Goal: Task Accomplishment & Management: Manage account settings

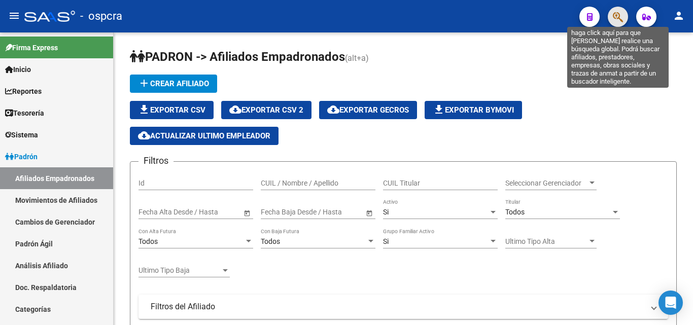
click at [619, 16] on icon "button" at bounding box center [618, 17] width 10 height 12
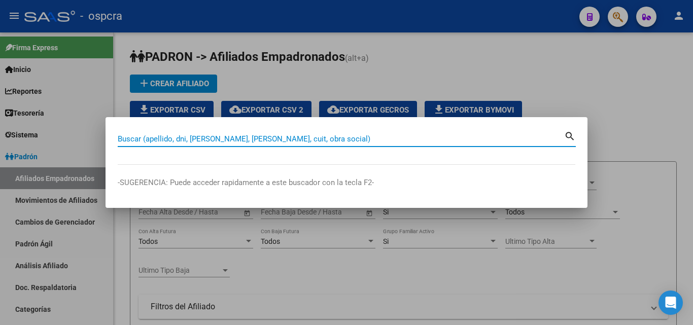
type input "a"
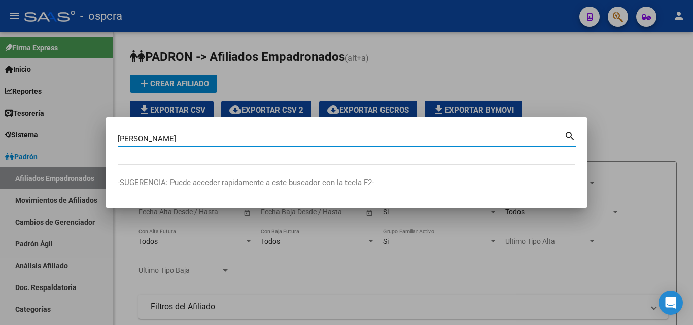
type input "alvarado"
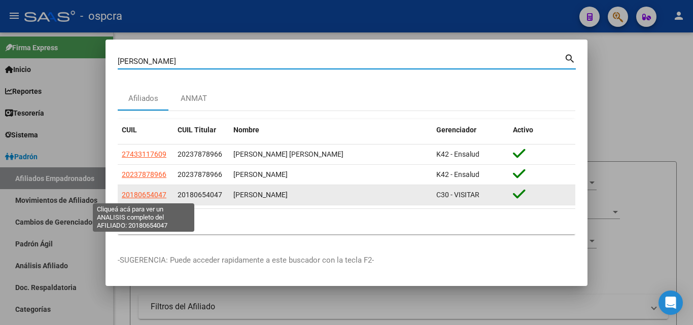
click at [144, 196] on span "20180654047" at bounding box center [144, 195] width 45 height 8
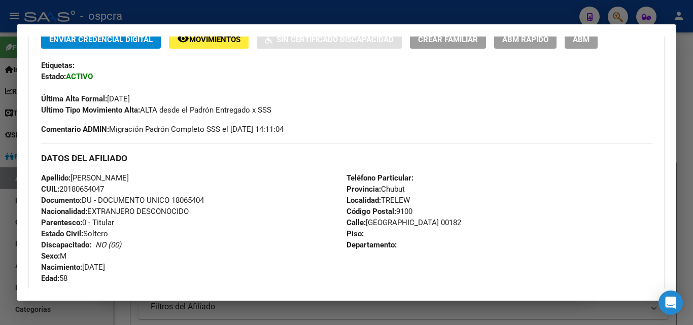
scroll to position [304, 0]
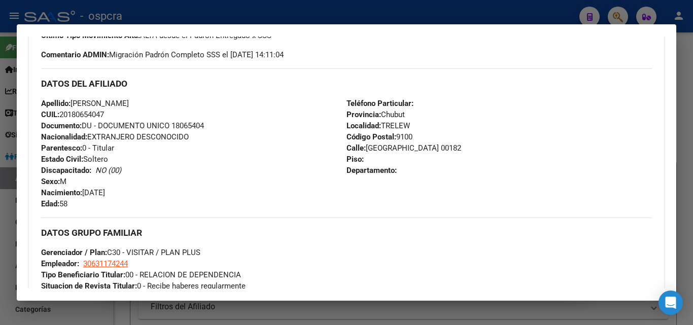
click at [377, 246] on div "DATOS GRUPO FAMILIAR Gerenciador / Plan: C30 - VISITAR / PLAN PLUS Empleador: 3…" at bounding box center [346, 255] width 611 height 74
click at [402, 322] on div at bounding box center [346, 162] width 693 height 325
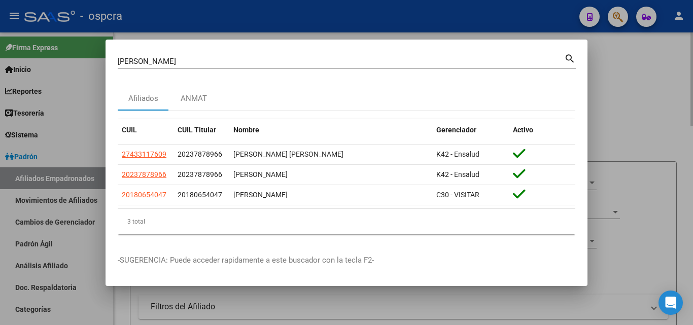
click at [408, 314] on div at bounding box center [346, 162] width 693 height 325
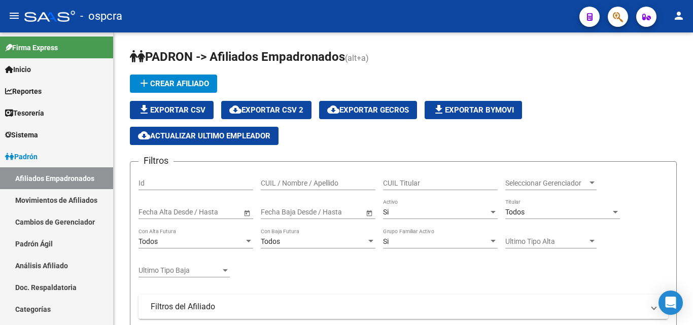
click at [618, 23] on span "button" at bounding box center [618, 17] width 10 height 21
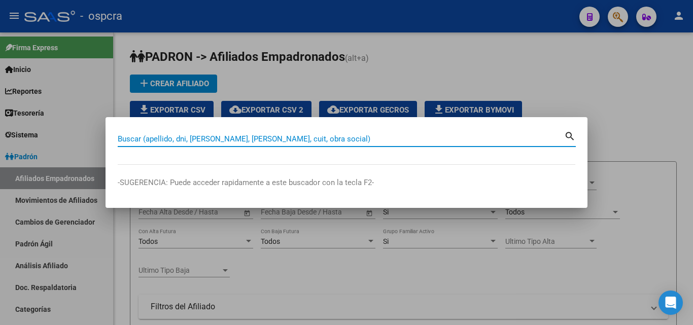
type input "l"
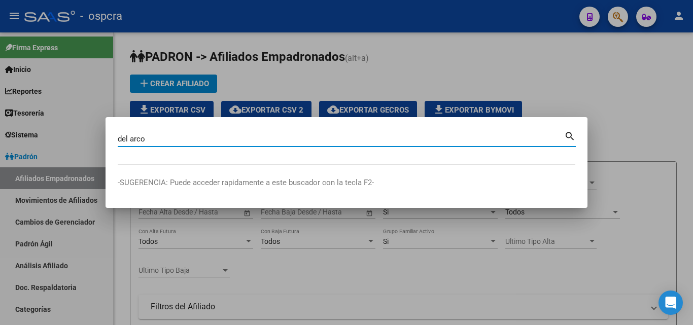
type input "del arco"
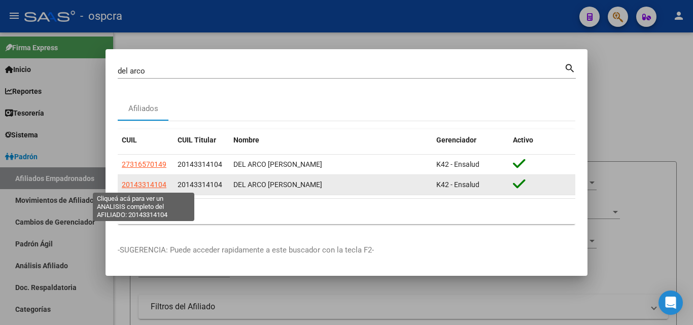
click at [141, 185] on span "20143314104" at bounding box center [144, 185] width 45 height 8
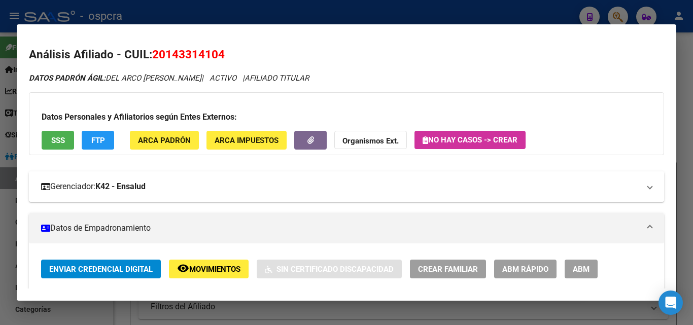
click at [166, 189] on mat-panel-title "Gerenciador: K42 - Ensalud" at bounding box center [340, 187] width 599 height 12
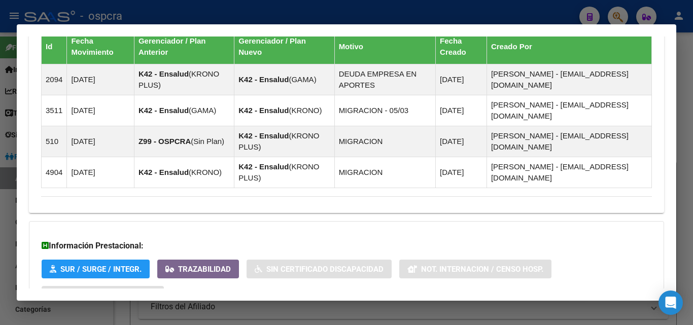
scroll to position [872, 0]
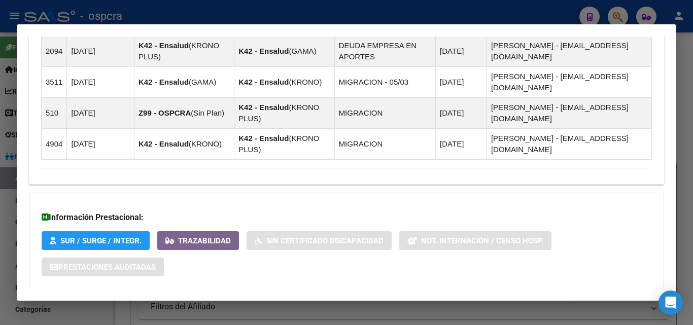
click at [159, 304] on span "Aportes y Contribuciones del Afiliado: 20143314104" at bounding box center [151, 309] width 190 height 10
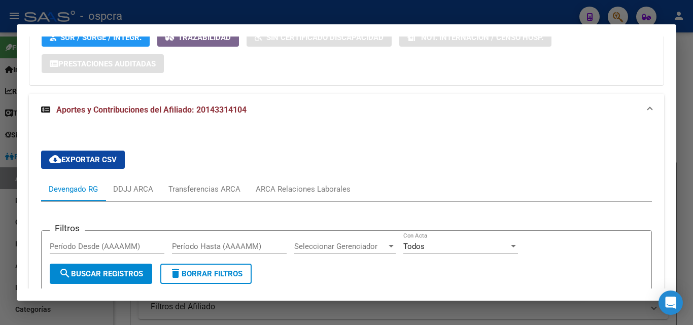
scroll to position [1176, 0]
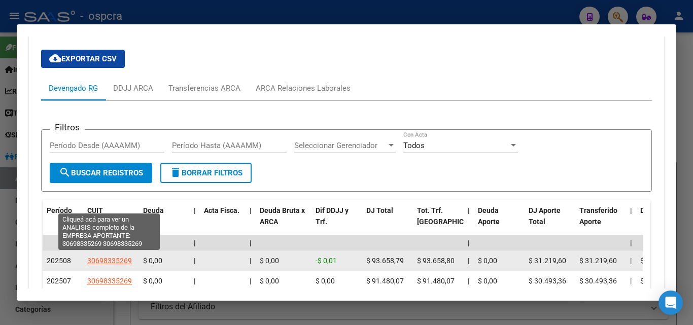
click at [117, 257] on span "30698335269" at bounding box center [109, 261] width 45 height 8
type textarea "30698335269"
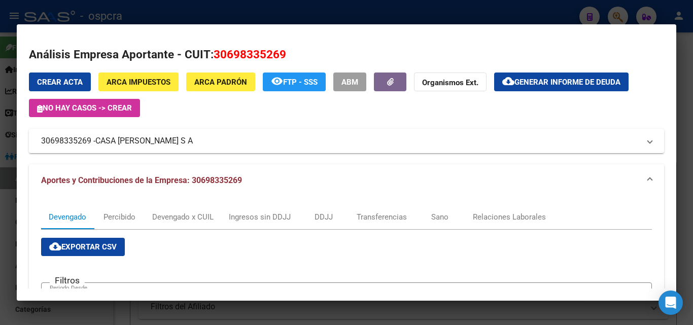
click at [0, 223] on div at bounding box center [346, 162] width 693 height 325
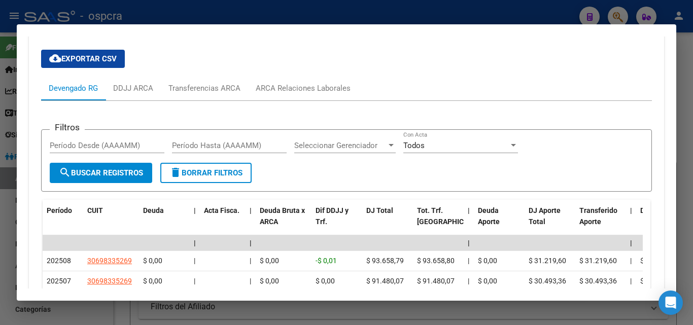
click at [0, 176] on div at bounding box center [346, 162] width 693 height 325
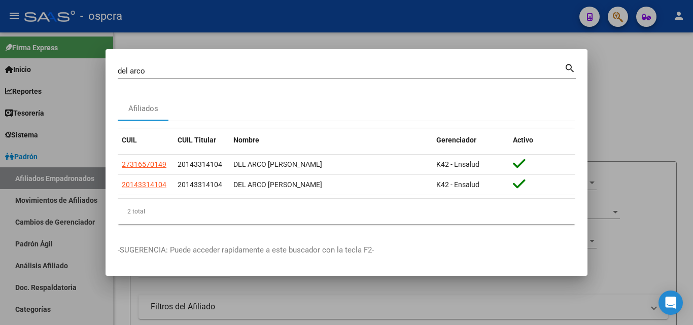
drag, startPoint x: 646, startPoint y: 154, endPoint x: 643, endPoint y: 115, distance: 38.7
click at [646, 153] on div at bounding box center [346, 162] width 693 height 325
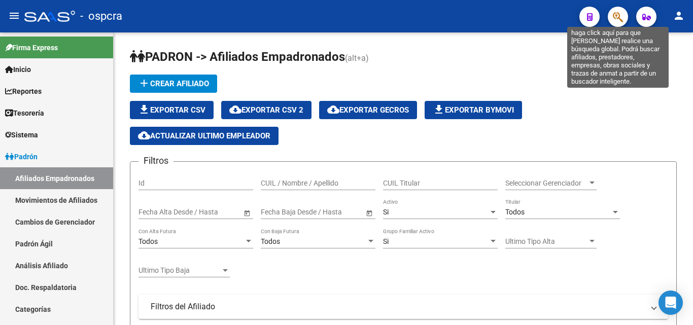
click at [619, 14] on icon "button" at bounding box center [618, 17] width 10 height 12
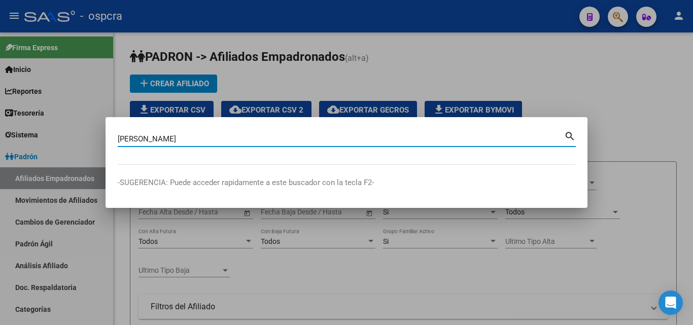
type input "alvarado"
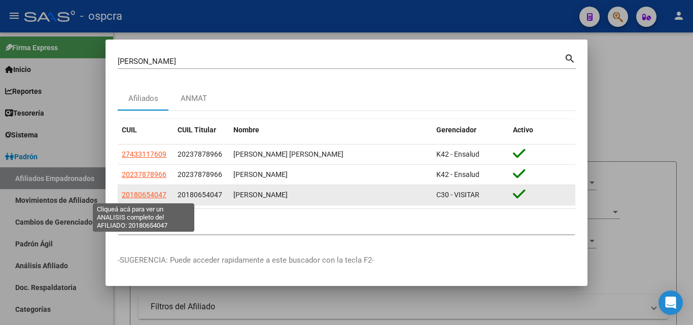
click at [125, 194] on span "20180654047" at bounding box center [144, 195] width 45 height 8
type textarea "20180654047"
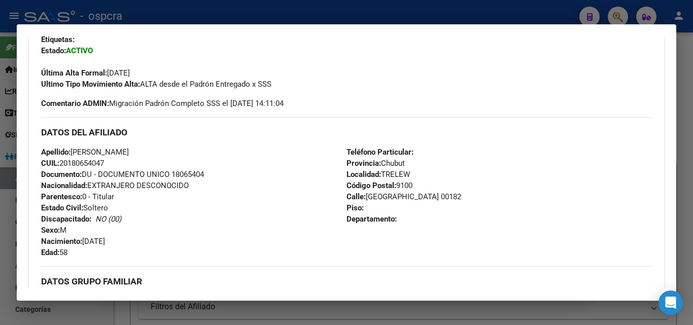
scroll to position [304, 0]
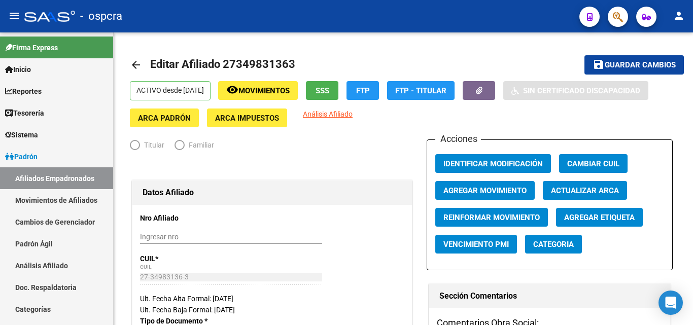
radio input "true"
type input "20-12927771-9"
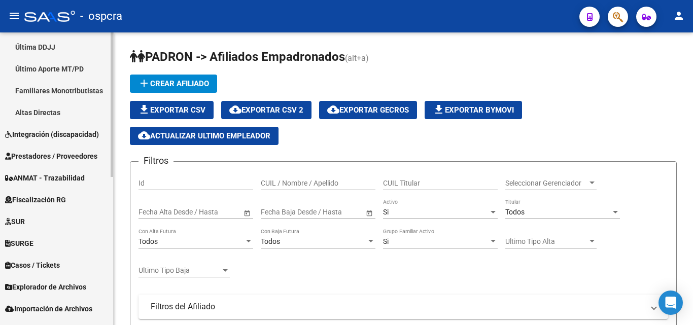
scroll to position [300, 0]
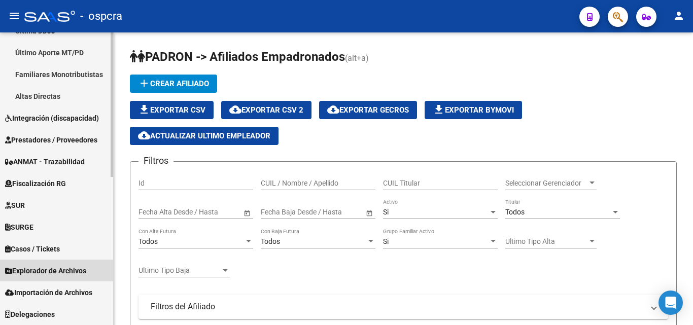
click at [69, 273] on span "Explorador de Archivos" at bounding box center [45, 270] width 81 height 11
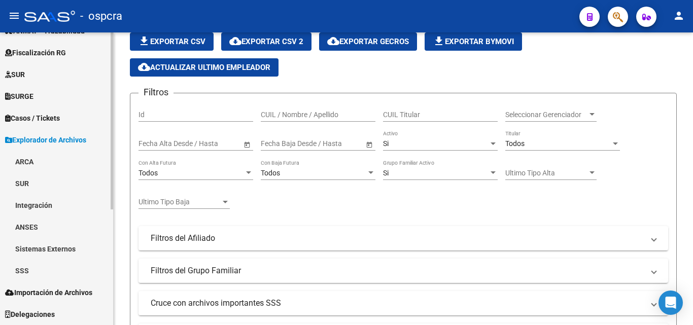
scroll to position [101, 0]
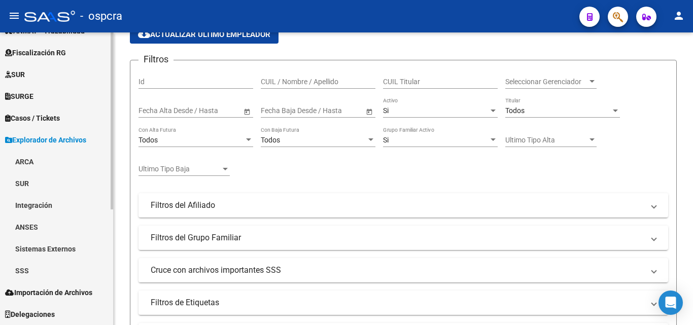
click at [66, 274] on link "SSS" at bounding box center [56, 271] width 113 height 22
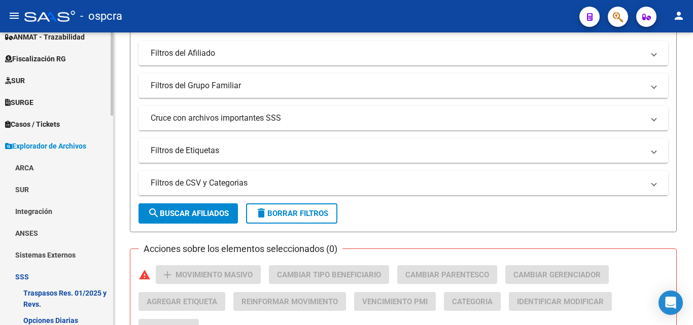
scroll to position [203, 0]
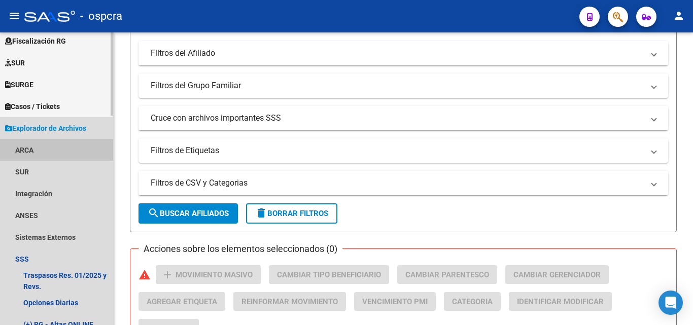
click at [42, 152] on link "ARCA" at bounding box center [56, 150] width 113 height 22
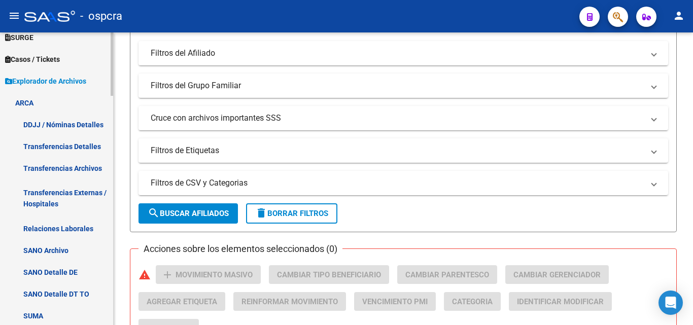
scroll to position [304, 0]
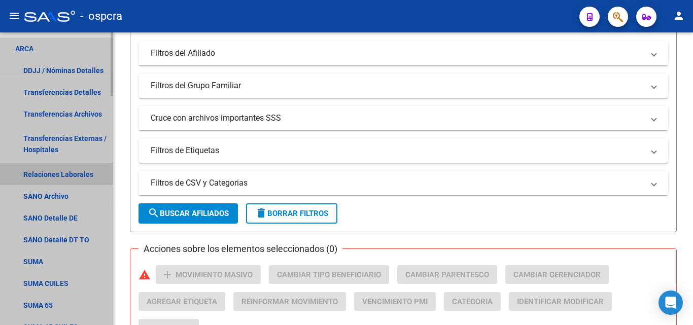
click at [71, 169] on link "Relaciones Laborales" at bounding box center [56, 174] width 113 height 22
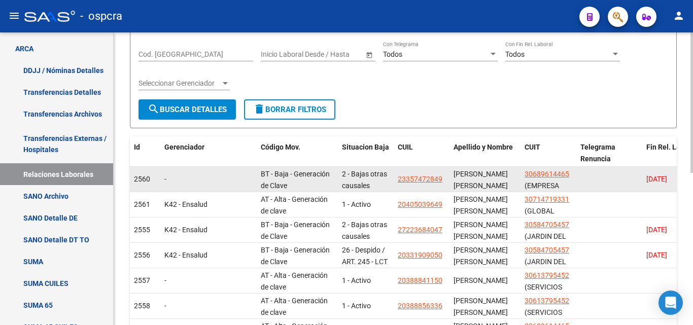
scroll to position [2, 0]
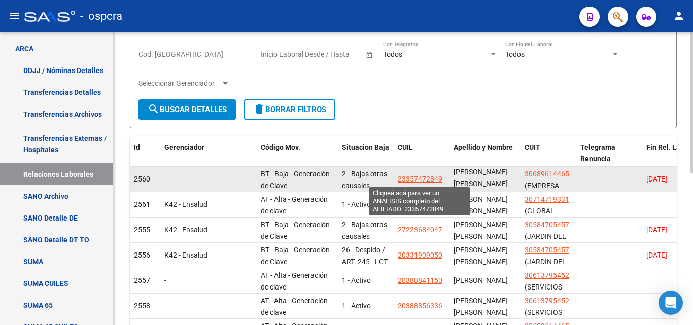
click at [424, 178] on span "23357472849" at bounding box center [420, 179] width 45 height 8
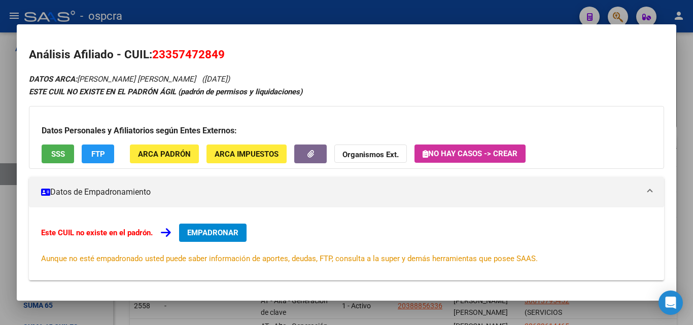
click at [2, 130] on div at bounding box center [346, 162] width 693 height 325
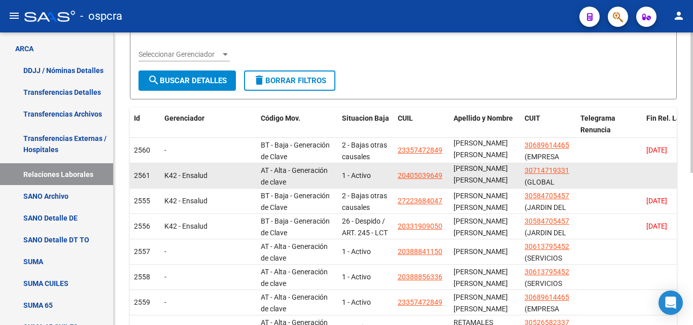
scroll to position [203, 0]
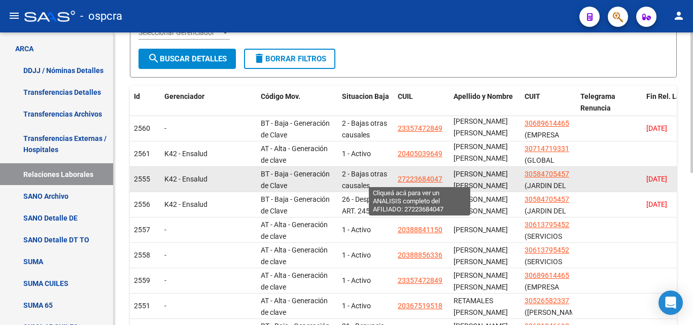
click at [428, 180] on span "27223684047" at bounding box center [420, 179] width 45 height 8
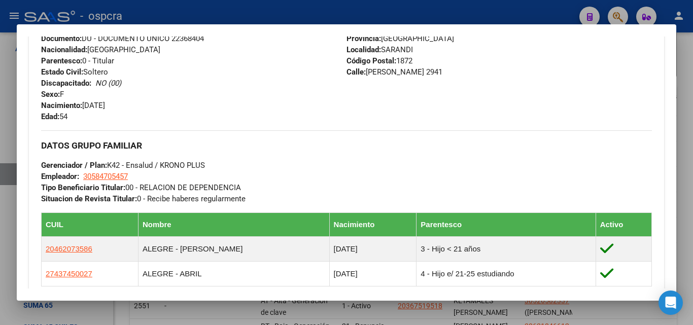
scroll to position [355, 0]
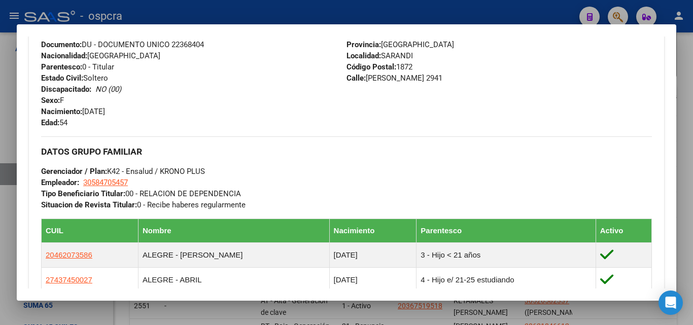
click at [0, 179] on div at bounding box center [346, 162] width 693 height 325
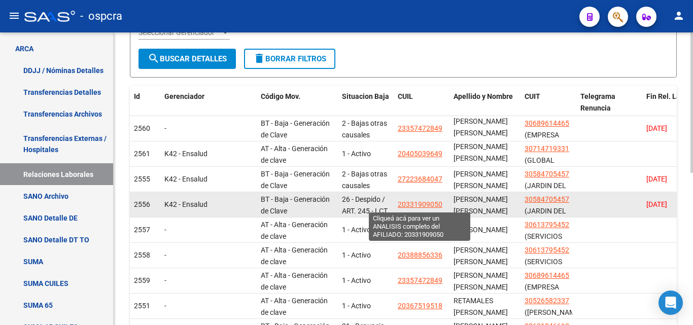
click at [426, 204] on span "20331909050" at bounding box center [420, 204] width 45 height 8
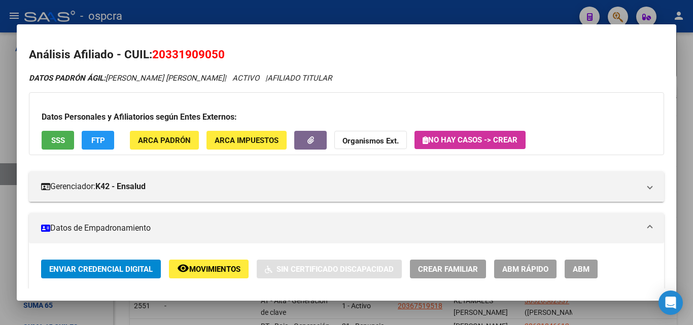
click at [0, 207] on div at bounding box center [346, 162] width 693 height 325
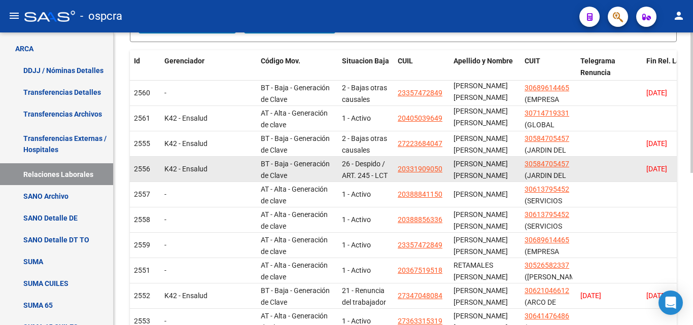
scroll to position [254, 0]
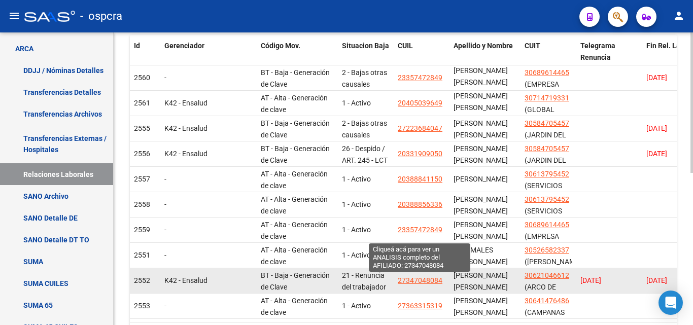
click at [422, 283] on span "27347048084" at bounding box center [420, 280] width 45 height 8
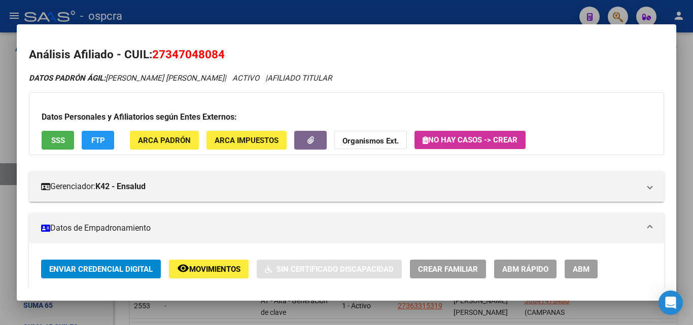
click at [0, 206] on div at bounding box center [346, 162] width 693 height 325
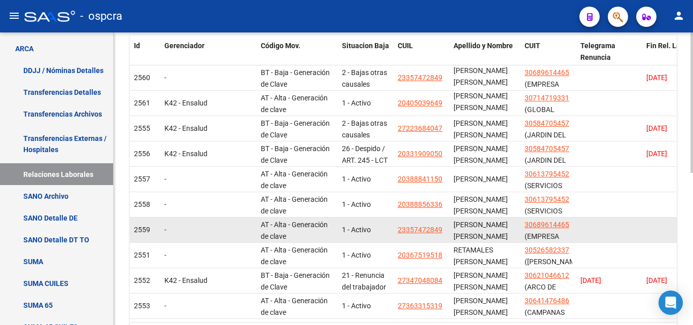
scroll to position [203, 0]
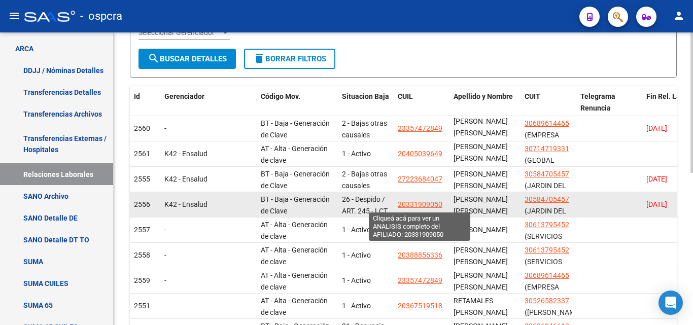
click at [418, 208] on span "20331909050" at bounding box center [420, 204] width 45 height 8
type textarea "20331909050"
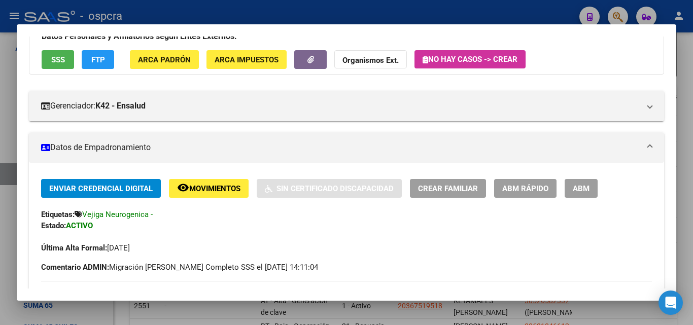
scroll to position [0, 0]
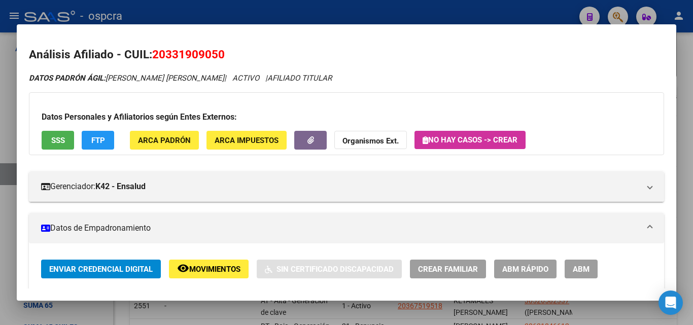
click at [0, 198] on div at bounding box center [346, 162] width 693 height 325
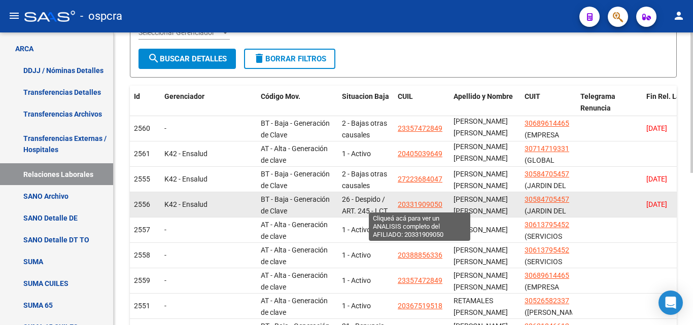
click at [426, 201] on span "20331909050" at bounding box center [420, 204] width 45 height 8
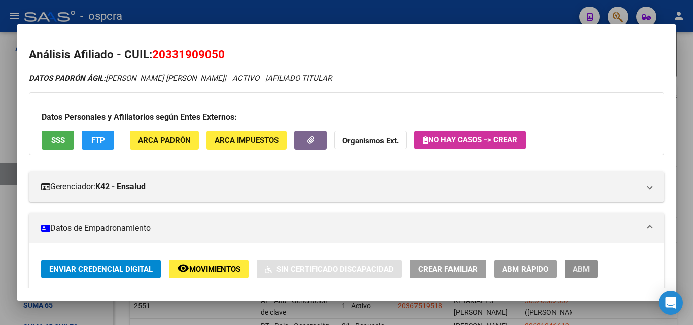
click at [587, 267] on span "ABM" at bounding box center [581, 269] width 17 height 9
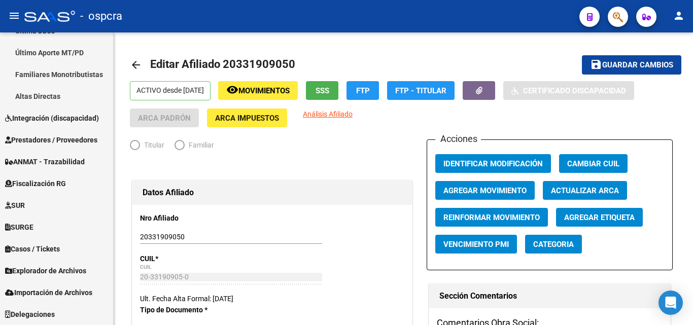
scroll to position [300, 0]
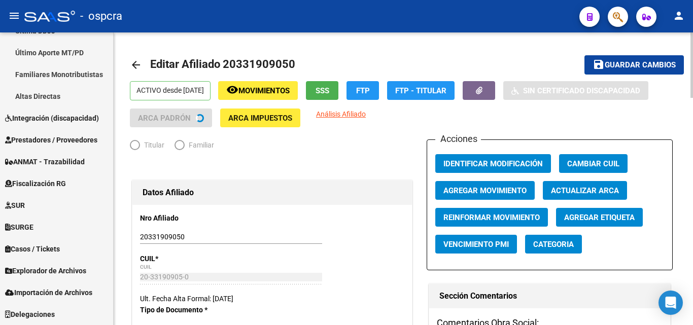
radio input "true"
type input "30-58470545-7"
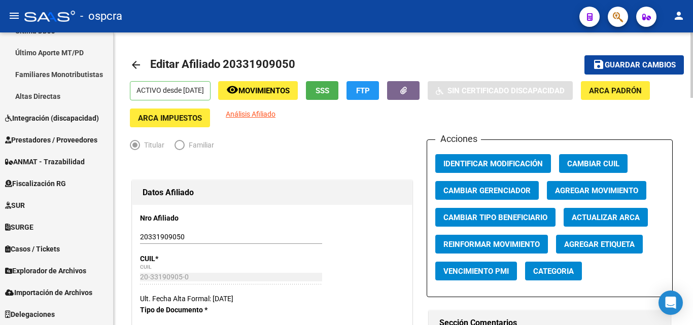
click at [137, 64] on mat-icon "arrow_back" at bounding box center [136, 65] width 12 height 12
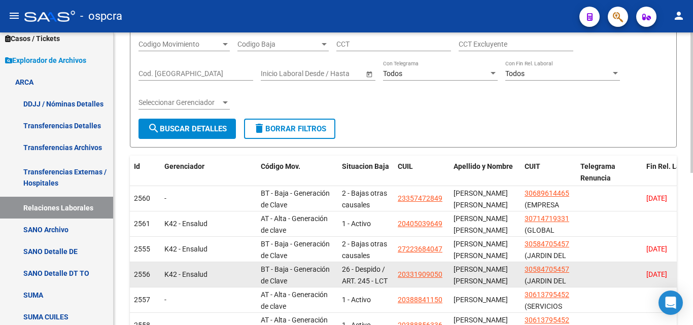
scroll to position [203, 0]
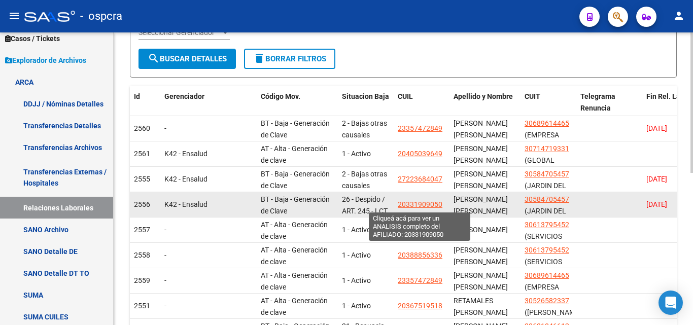
click at [414, 202] on span "20331909050" at bounding box center [420, 204] width 45 height 8
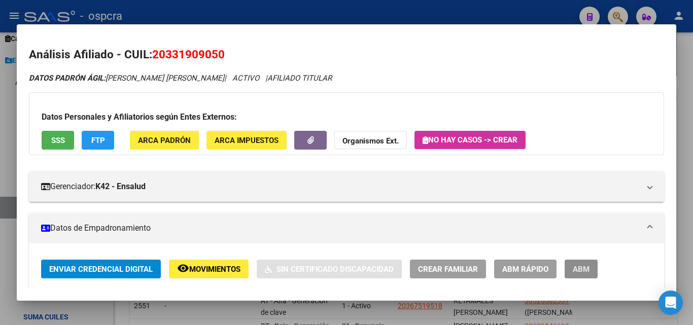
click at [585, 269] on span "ABM" at bounding box center [581, 269] width 17 height 9
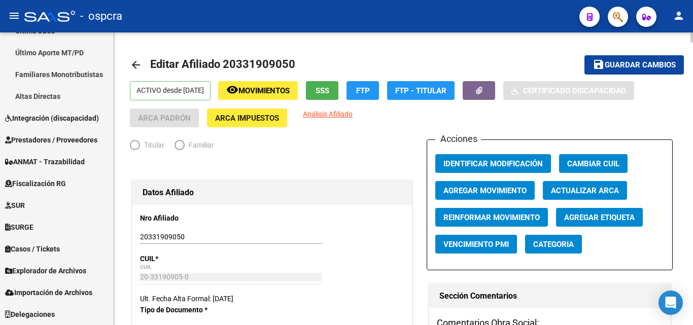
scroll to position [300, 0]
radio input "true"
type input "30-58470545-7"
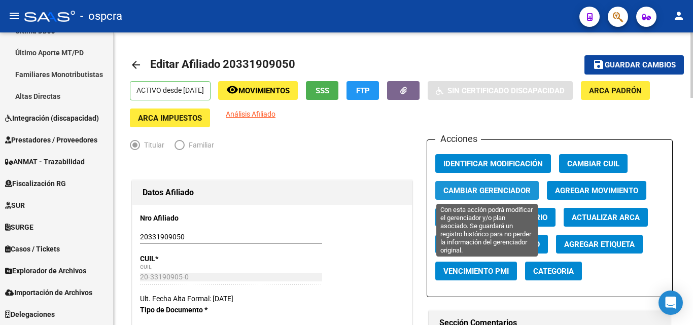
click at [472, 188] on span "Cambiar Gerenciador" at bounding box center [486, 190] width 87 height 9
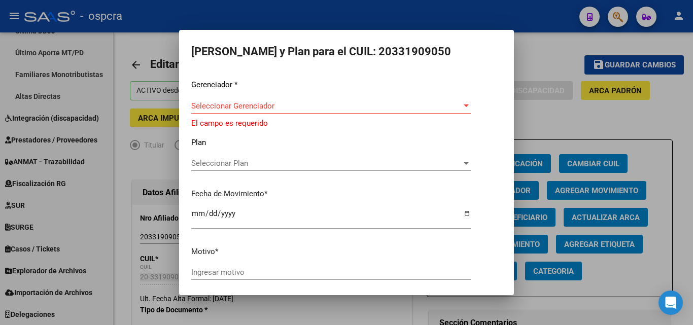
click at [647, 192] on div at bounding box center [346, 162] width 693 height 325
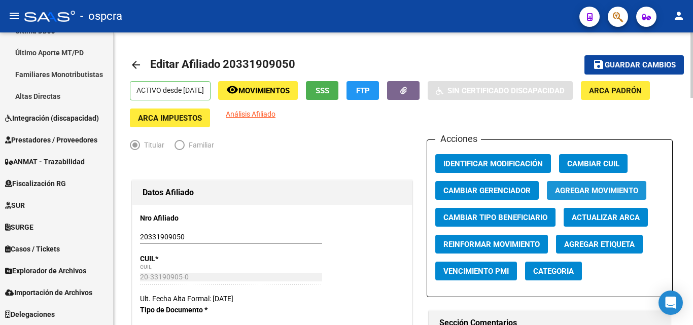
click at [617, 191] on span "Agregar Movimiento" at bounding box center [596, 190] width 83 height 9
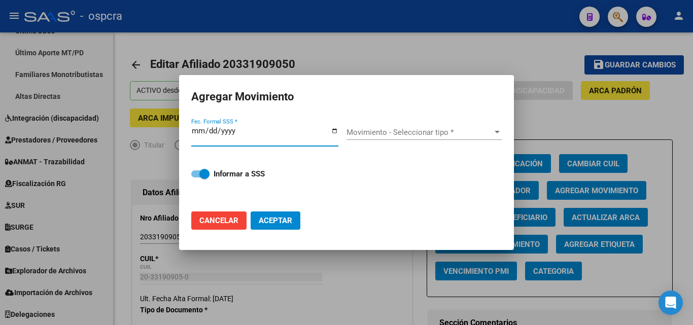
click at [331, 130] on input "Fec. Formal SSS *" at bounding box center [264, 135] width 147 height 16
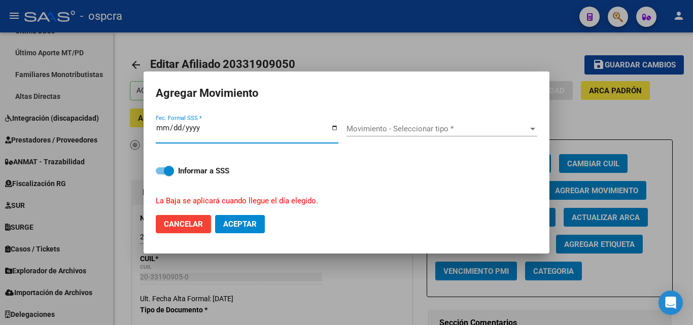
type input "[DATE]"
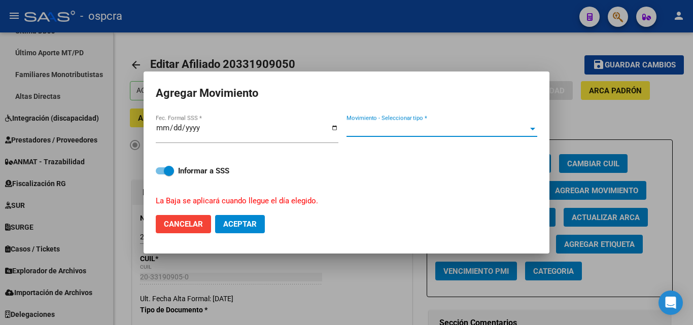
click at [460, 133] on span "Movimiento - Seleccionar tipo *" at bounding box center [437, 128] width 182 height 9
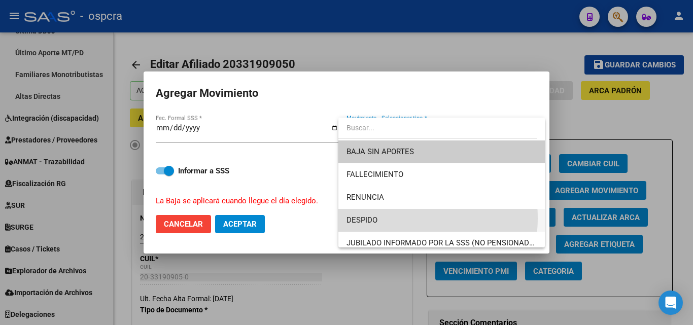
drag, startPoint x: 389, startPoint y: 218, endPoint x: 368, endPoint y: 218, distance: 20.8
click at [387, 218] on span "DESPIDO" at bounding box center [441, 220] width 190 height 23
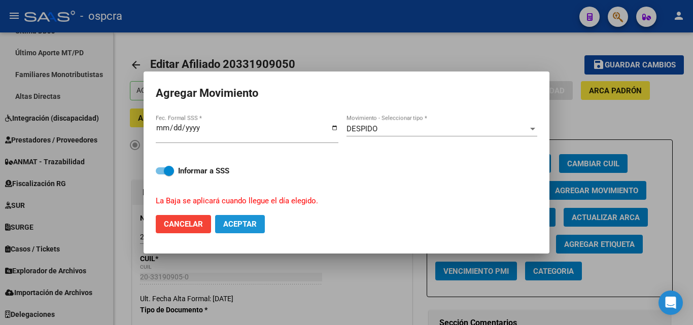
click at [247, 223] on span "Aceptar" at bounding box center [239, 224] width 33 height 9
checkbox input "false"
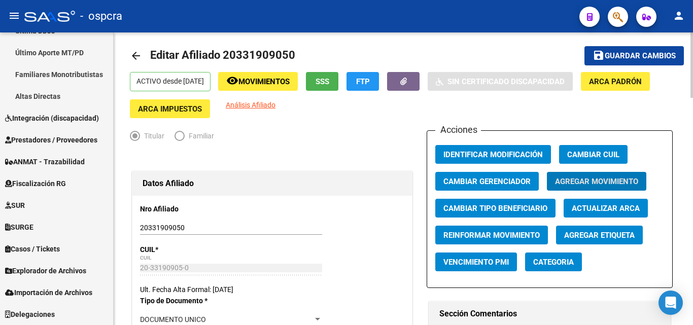
scroll to position [0, 0]
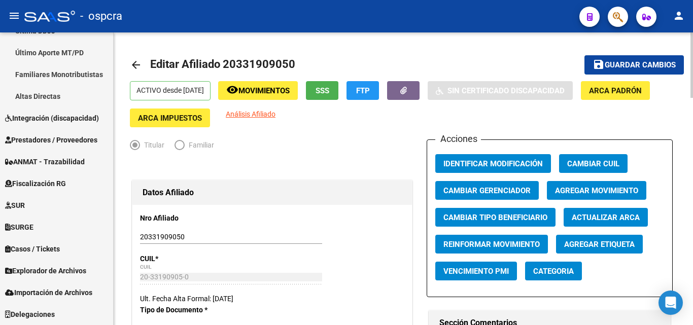
click at [140, 69] on mat-icon "arrow_back" at bounding box center [136, 65] width 12 height 12
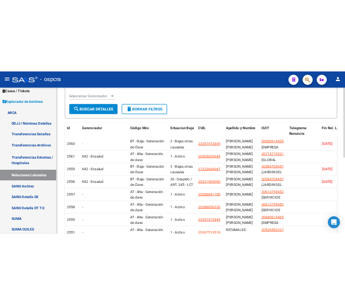
scroll to position [203, 0]
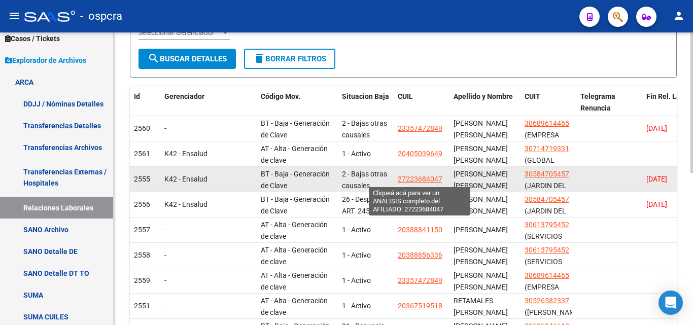
click at [418, 178] on span "27223684047" at bounding box center [420, 179] width 45 height 8
type textarea "27223684047"
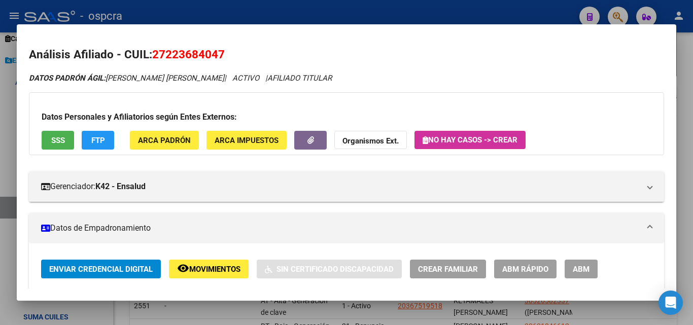
click at [495, 27] on mat-dialog-container "Análisis Afiliado - CUIL: 27223684047 DATOS [PERSON_NAME] ÁGIL: [PERSON_NAME] […" at bounding box center [346, 162] width 659 height 276
click at [492, 15] on div at bounding box center [346, 162] width 693 height 325
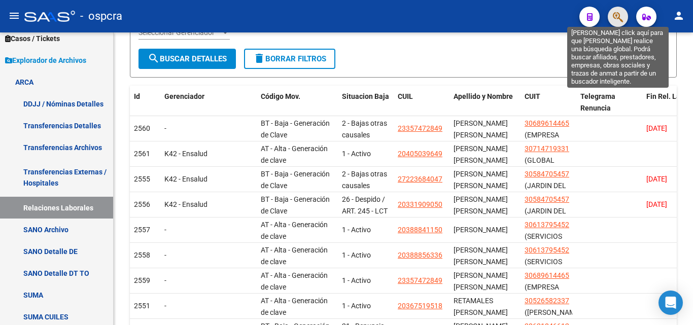
click at [618, 18] on icon "button" at bounding box center [618, 17] width 10 height 12
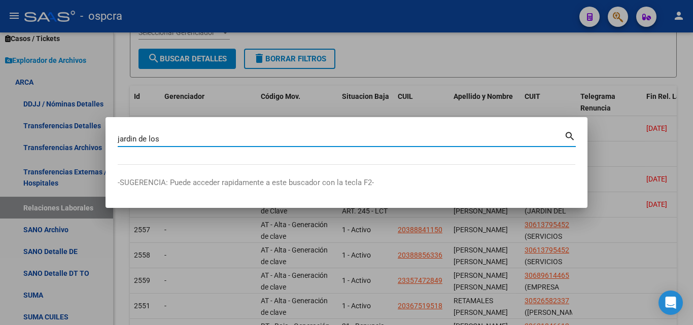
type input "jardin de los"
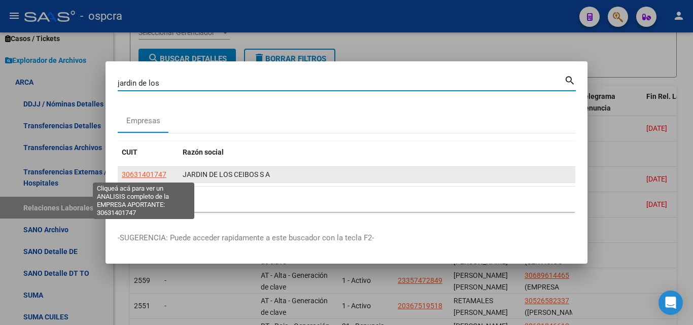
click at [135, 172] on span "30631401747" at bounding box center [144, 174] width 45 height 8
type textarea "30631401747"
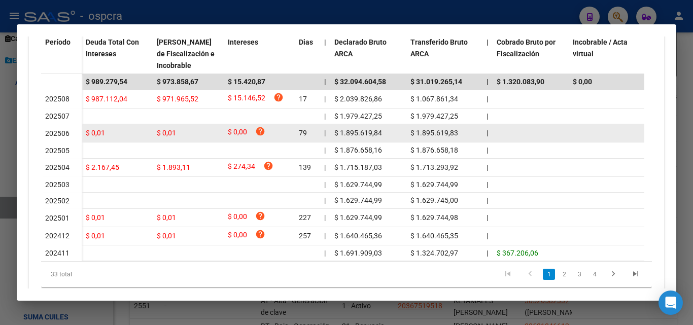
scroll to position [257, 0]
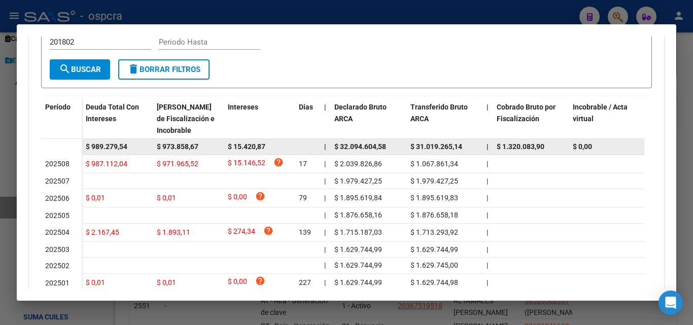
drag, startPoint x: 87, startPoint y: 143, endPoint x: 133, endPoint y: 142, distance: 46.2
click at [132, 142] on div "$ 989.279,54" at bounding box center [117, 147] width 63 height 12
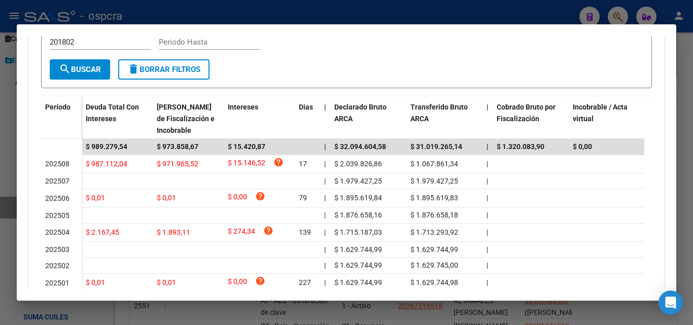
click at [61, 130] on div "Período" at bounding box center [61, 122] width 32 height 43
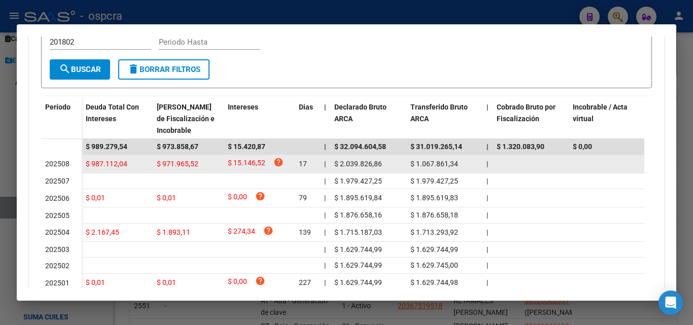
drag, startPoint x: 84, startPoint y: 164, endPoint x: 129, endPoint y: 163, distance: 45.2
click at [129, 163] on datatable-body-cell "$ 987.112,04" at bounding box center [117, 164] width 71 height 18
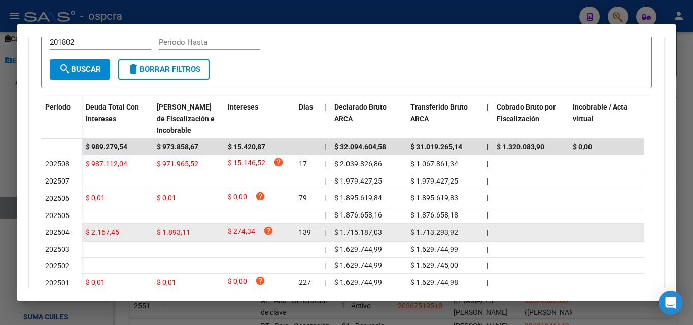
click at [82, 235] on datatable-body-cell "$ 2.167,45" at bounding box center [117, 233] width 71 height 18
drag, startPoint x: 85, startPoint y: 233, endPoint x: 124, endPoint y: 235, distance: 38.6
click at [124, 235] on datatable-body-cell "$ 2.167,45" at bounding box center [117, 233] width 71 height 18
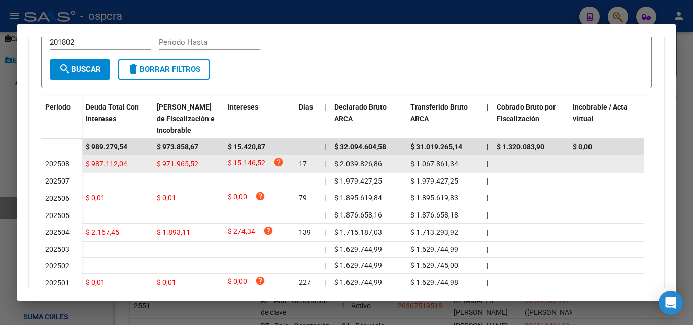
drag, startPoint x: 85, startPoint y: 163, endPoint x: 129, endPoint y: 165, distance: 44.7
click at [129, 165] on datatable-body-cell "$ 987.112,04" at bounding box center [117, 164] width 71 height 18
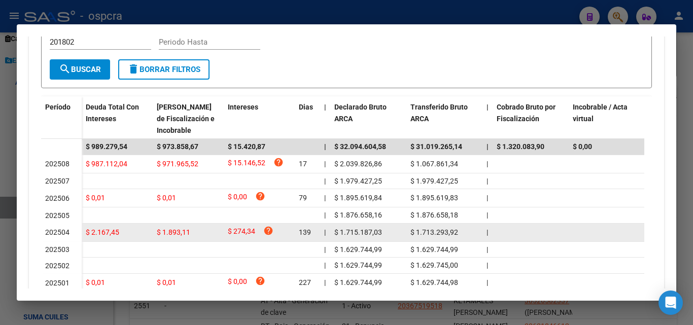
drag, startPoint x: 88, startPoint y: 233, endPoint x: 125, endPoint y: 234, distance: 37.1
click at [125, 234] on div "$ 2.167,45" at bounding box center [117, 233] width 63 height 12
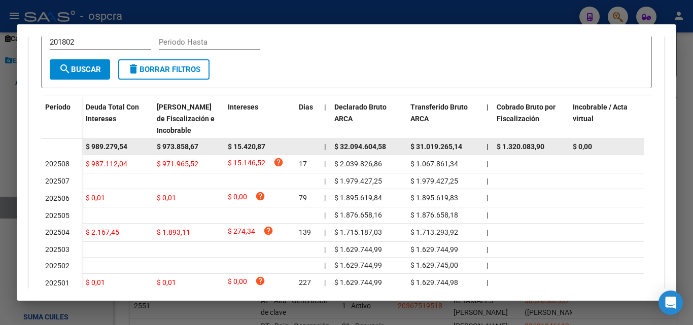
click at [67, 145] on datatable-body-cell at bounding box center [61, 147] width 41 height 16
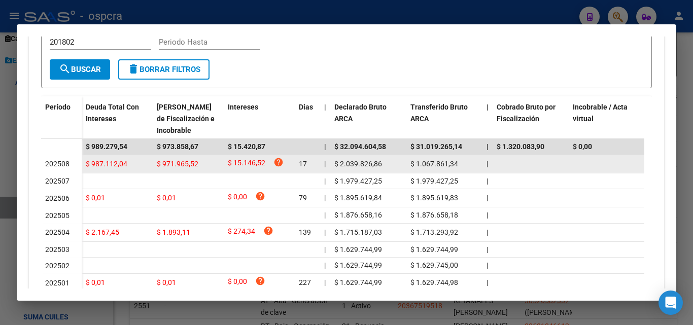
drag, startPoint x: 85, startPoint y: 163, endPoint x: 132, endPoint y: 162, distance: 46.7
click at [132, 162] on datatable-body-cell "$ 987.112,04" at bounding box center [117, 164] width 71 height 18
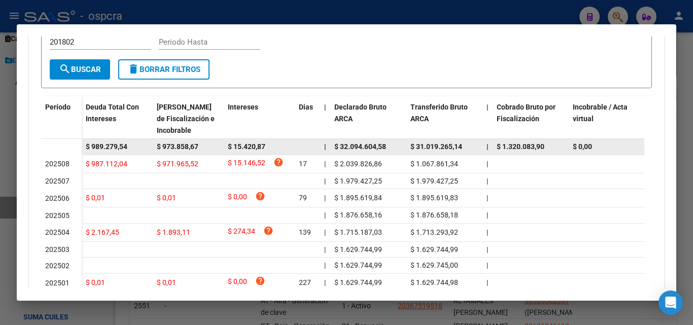
click at [50, 141] on datatable-body-cell at bounding box center [61, 147] width 41 height 16
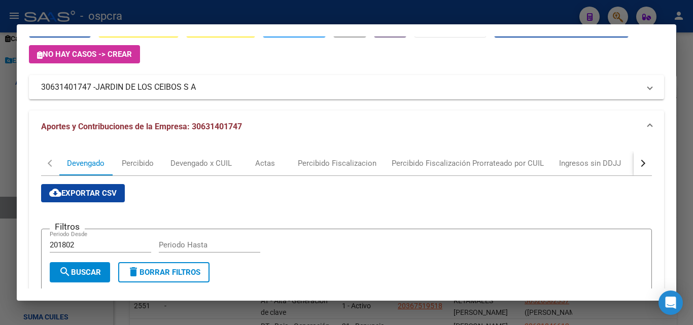
scroll to position [0, 0]
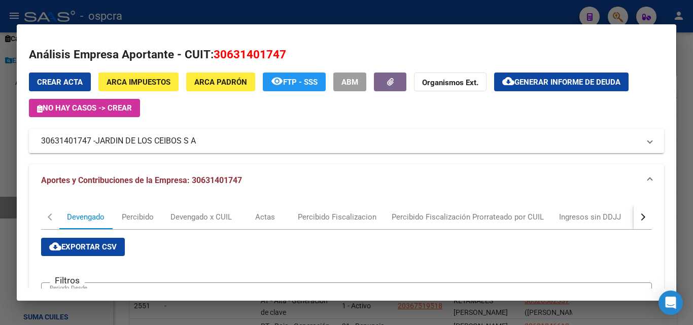
click at [0, 163] on div at bounding box center [346, 162] width 693 height 325
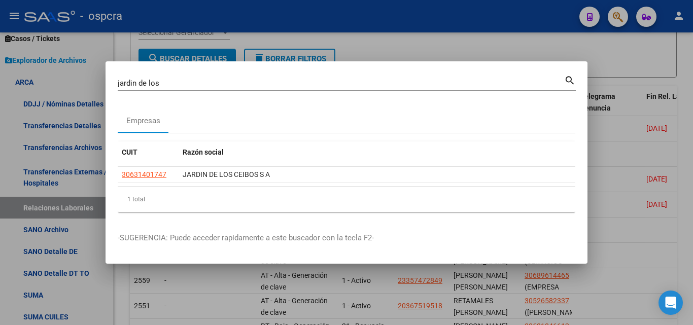
click at [607, 219] on div at bounding box center [346, 162] width 693 height 325
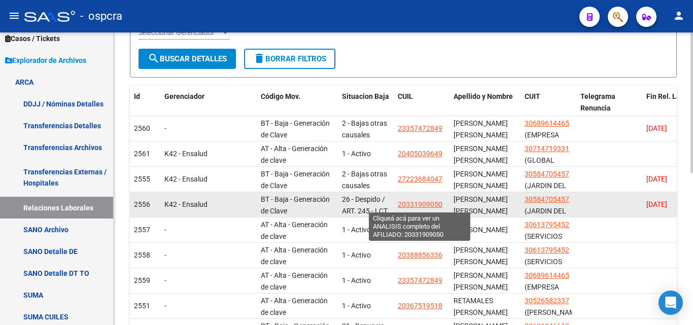
click at [431, 202] on span "20331909050" at bounding box center [420, 204] width 45 height 8
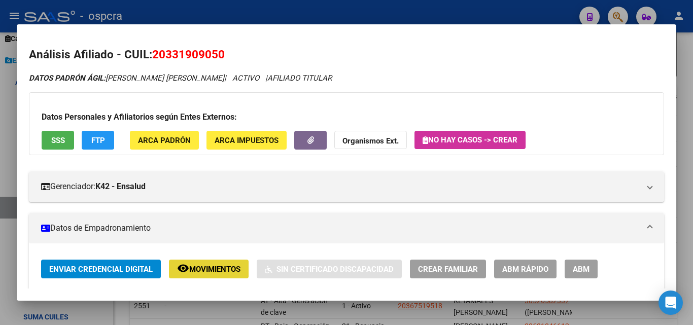
click at [226, 271] on span "Movimientos" at bounding box center [214, 269] width 51 height 9
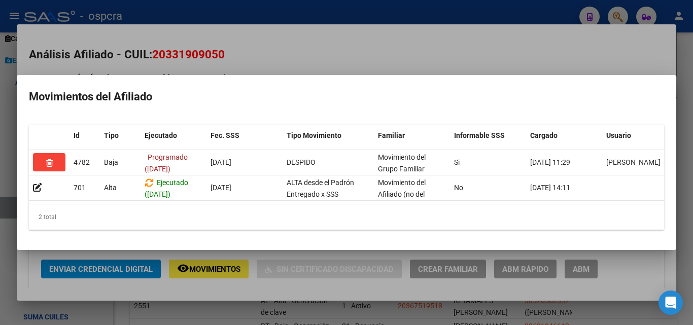
click at [348, 40] on div at bounding box center [346, 162] width 693 height 325
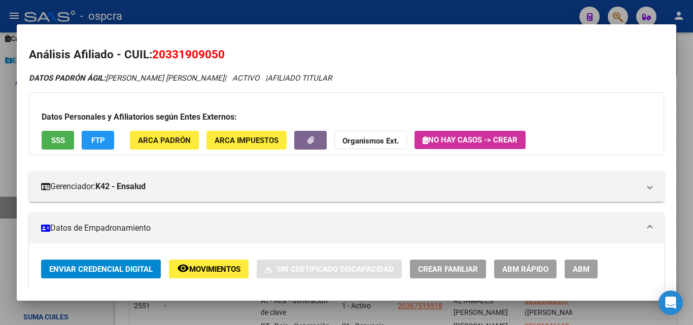
click at [0, 164] on div at bounding box center [346, 162] width 693 height 325
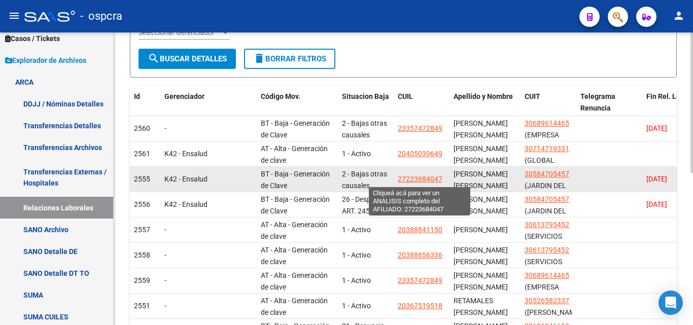
click at [431, 180] on span "27223684047" at bounding box center [420, 179] width 45 height 8
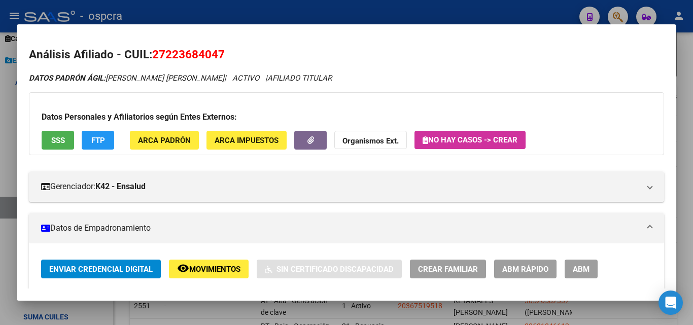
click at [0, 118] on div at bounding box center [346, 162] width 693 height 325
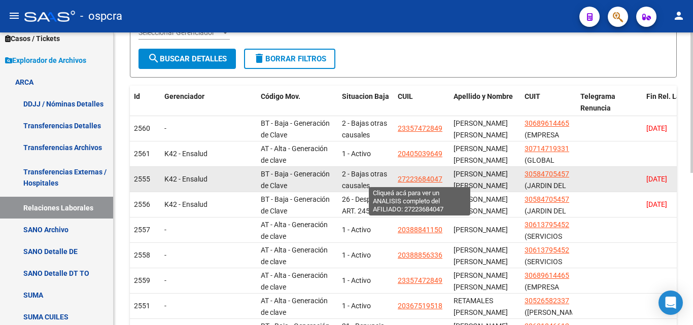
click at [425, 178] on span "27223684047" at bounding box center [420, 179] width 45 height 8
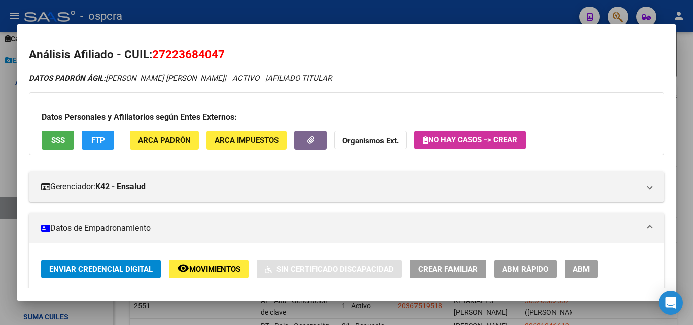
click at [4, 160] on div at bounding box center [346, 162] width 693 height 325
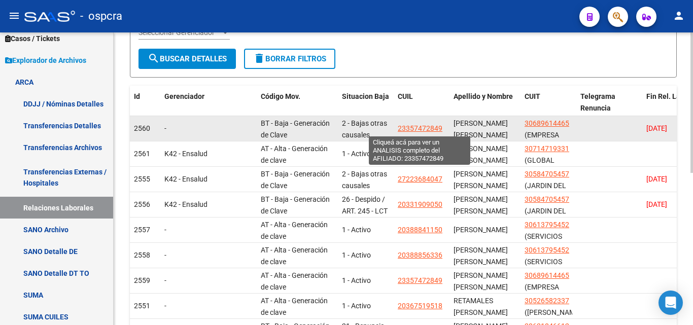
click at [430, 130] on span "23357472849" at bounding box center [420, 128] width 45 height 8
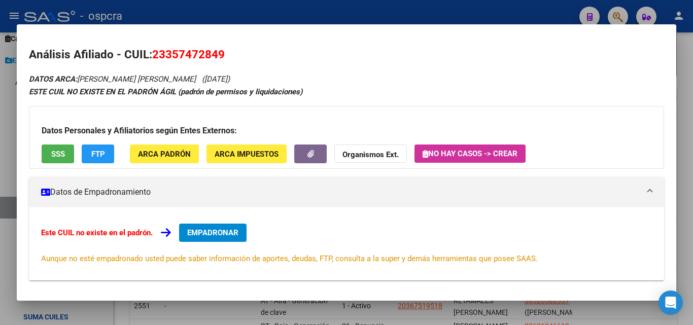
click at [0, 172] on div at bounding box center [346, 162] width 693 height 325
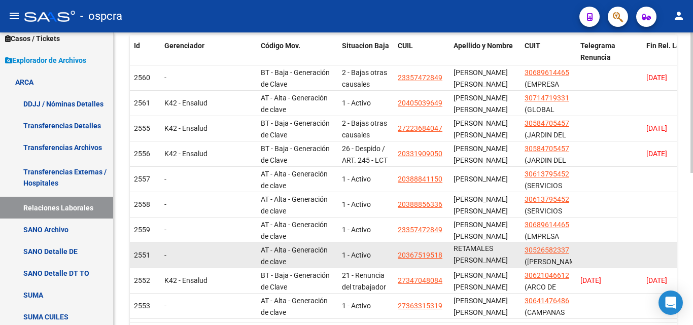
scroll to position [2, 0]
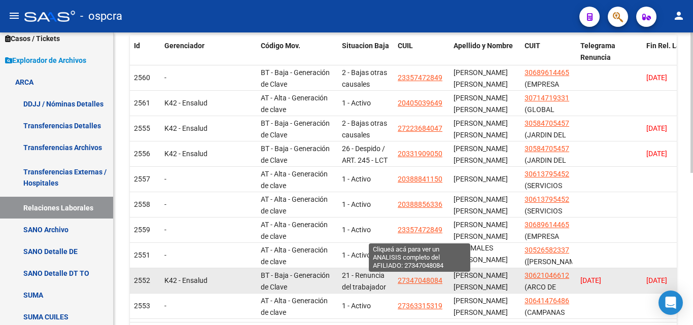
click at [432, 279] on span "27347048084" at bounding box center [420, 280] width 45 height 8
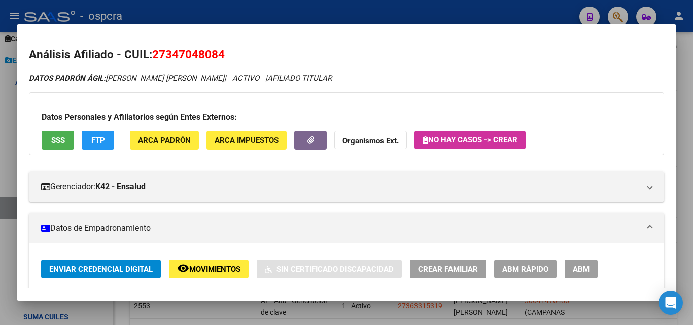
click at [0, 97] on div at bounding box center [346, 162] width 693 height 325
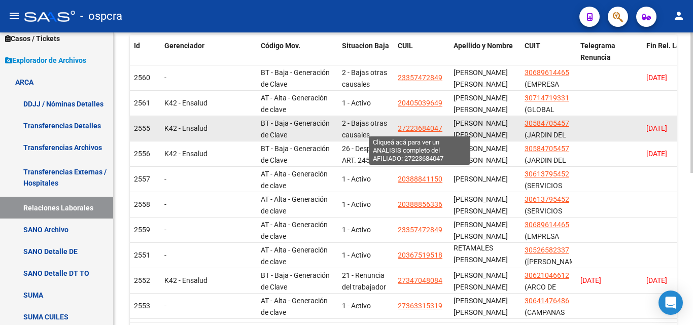
click at [428, 124] on span "27223684047" at bounding box center [420, 128] width 45 height 8
type textarea "27223684047"
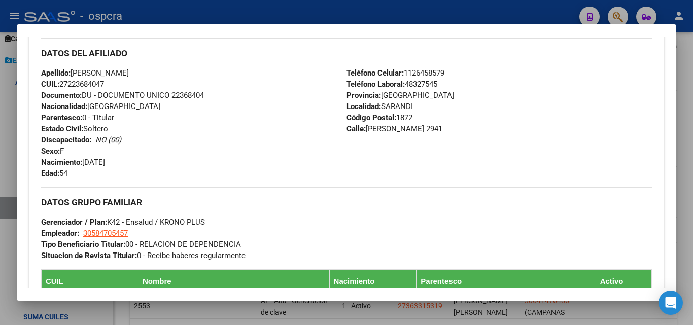
scroll to position [0, 0]
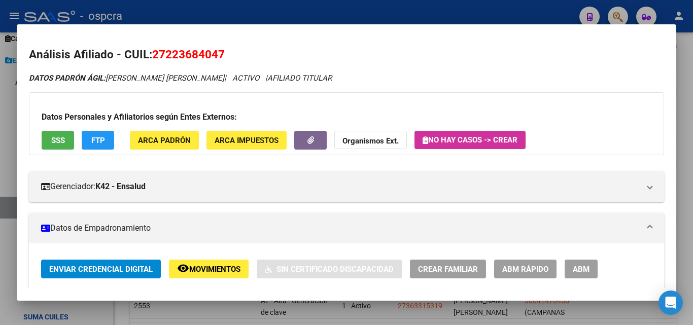
click at [0, 132] on div at bounding box center [346, 162] width 693 height 325
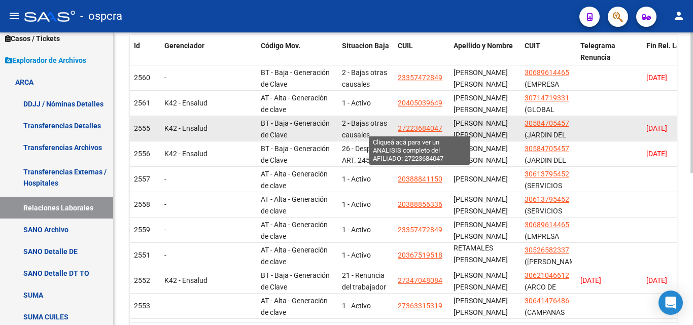
click at [428, 127] on span "27223684047" at bounding box center [420, 128] width 45 height 8
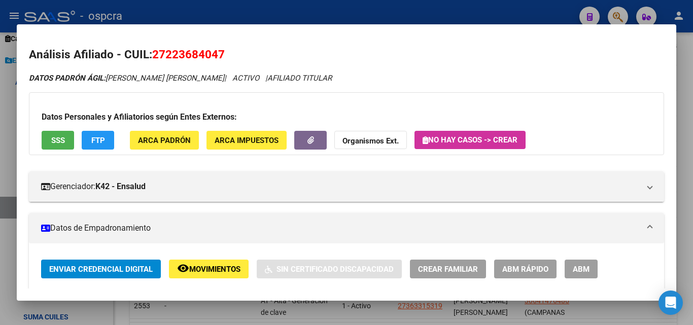
click at [0, 149] on div at bounding box center [346, 162] width 693 height 325
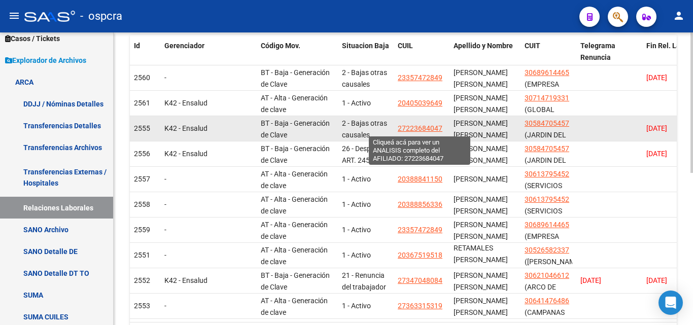
click at [431, 126] on span "27223684047" at bounding box center [420, 128] width 45 height 8
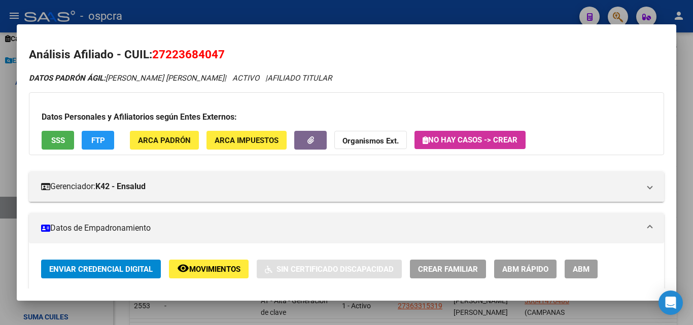
click at [574, 269] on span "ABM" at bounding box center [581, 269] width 17 height 9
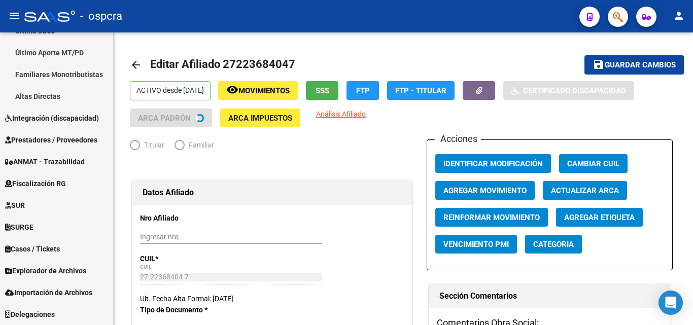
scroll to position [300, 0]
radio input "true"
type input "30-58470545-7"
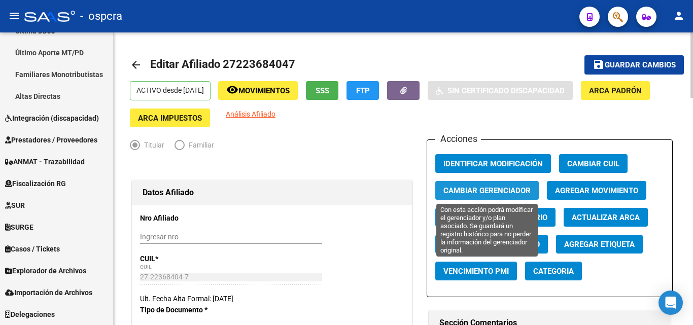
click at [515, 186] on span "Cambiar Gerenciador" at bounding box center [486, 190] width 87 height 9
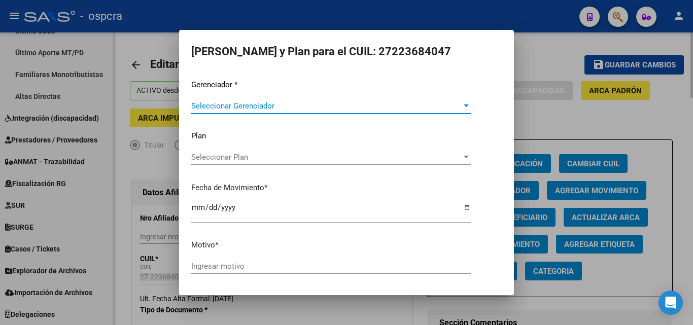
click at [598, 118] on div at bounding box center [346, 162] width 693 height 325
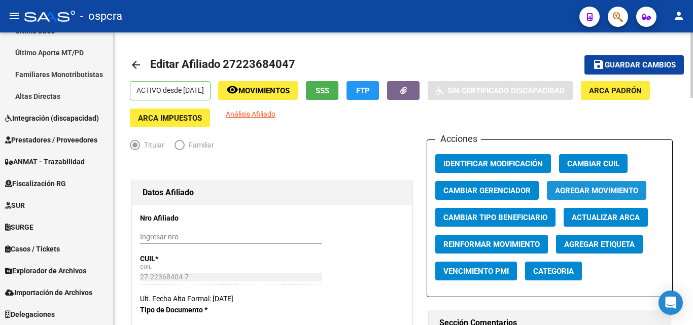
click at [573, 188] on span "Agregar Movimiento" at bounding box center [596, 190] width 83 height 9
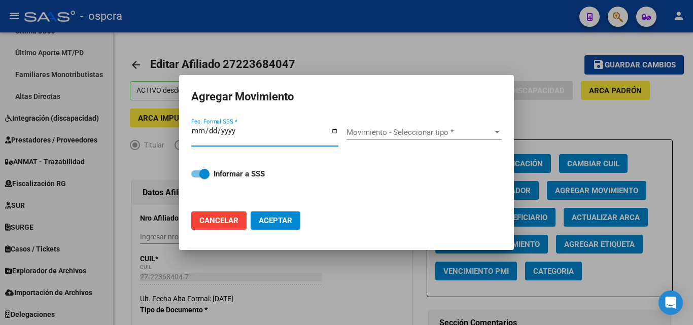
click at [333, 130] on input "Fec. Formal SSS *" at bounding box center [264, 135] width 147 height 16
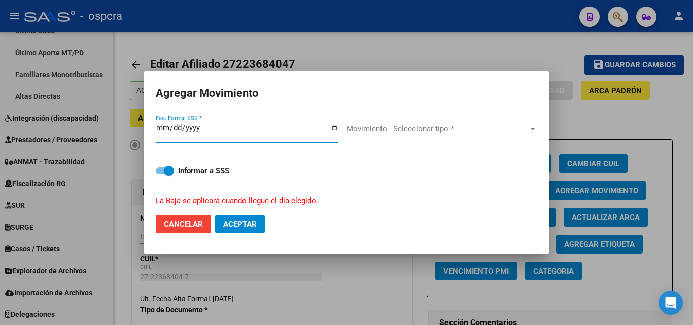
click at [331, 128] on input "[DATE]" at bounding box center [247, 132] width 183 height 16
type input "[DATE]"
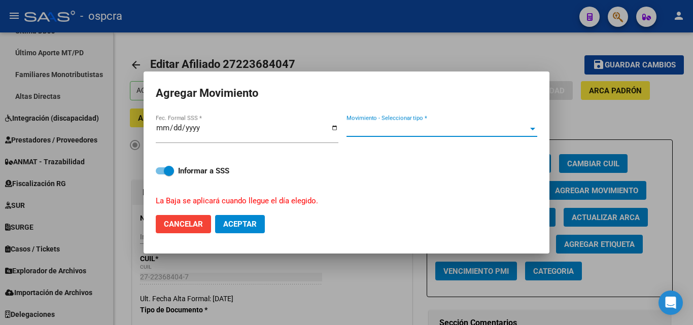
click at [484, 124] on span "Movimiento - Seleccionar tipo *" at bounding box center [437, 128] width 182 height 9
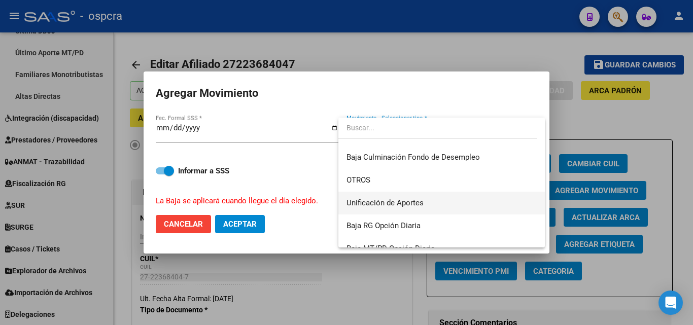
scroll to position [738, 0]
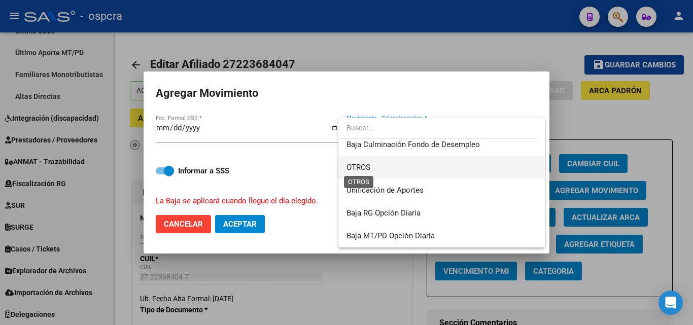
click at [361, 162] on span "OTROS" at bounding box center [441, 167] width 190 height 23
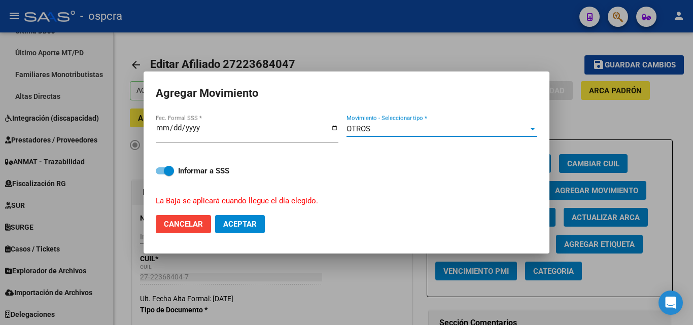
click at [250, 224] on span "Aceptar" at bounding box center [239, 224] width 33 height 9
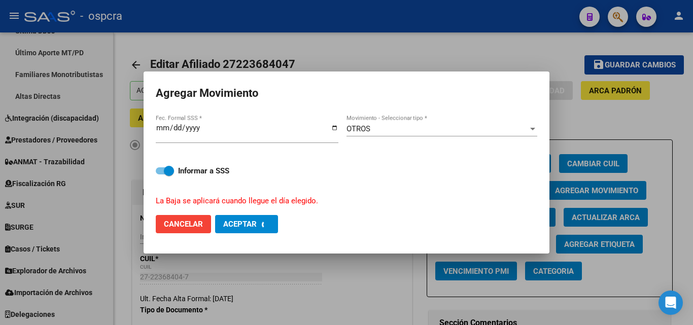
checkbox input "false"
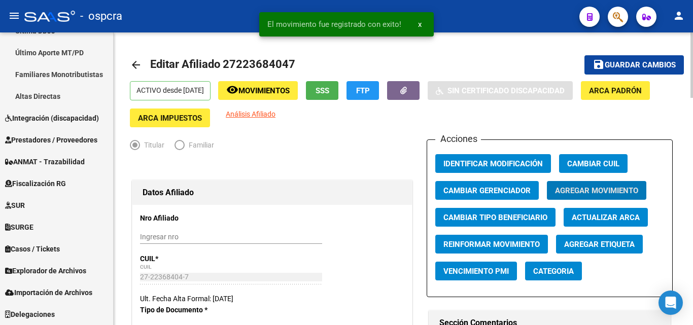
click at [145, 66] on link "arrow_back" at bounding box center [140, 65] width 20 height 24
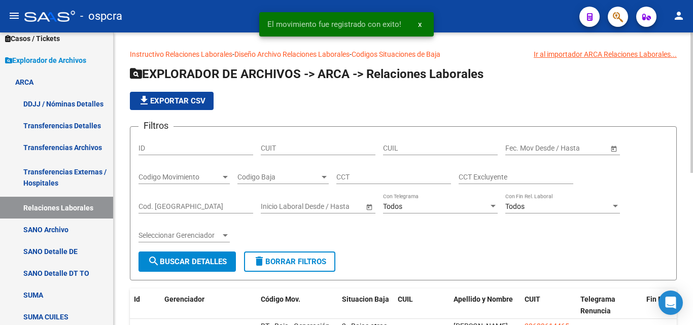
scroll to position [271, 0]
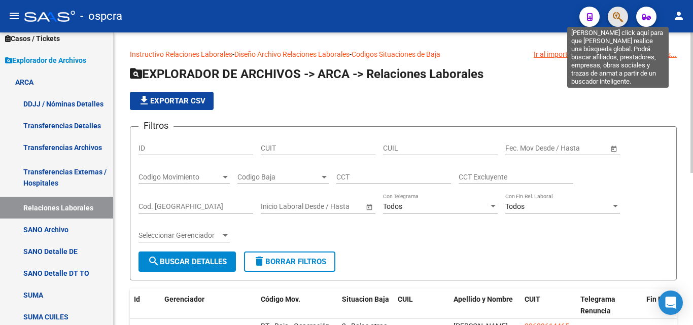
click at [620, 14] on icon "button" at bounding box center [618, 17] width 10 height 12
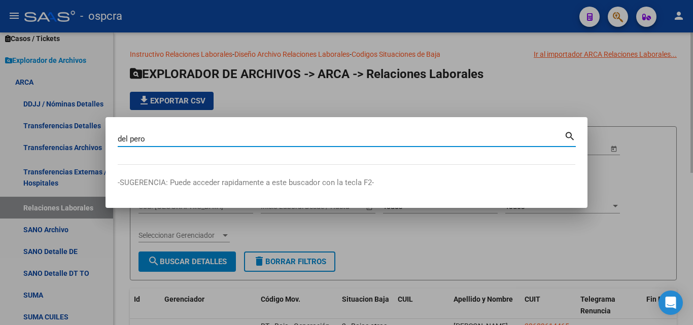
type input "del pero"
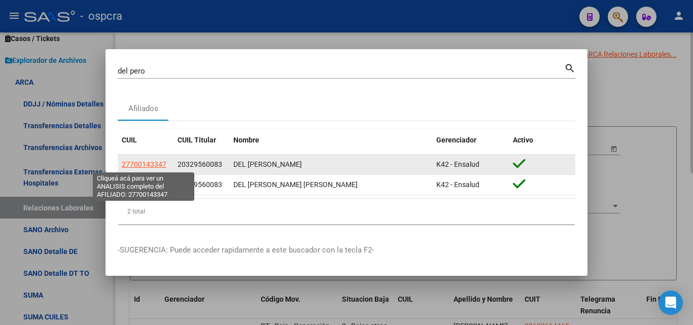
click at [145, 163] on span "27700143347" at bounding box center [144, 164] width 45 height 8
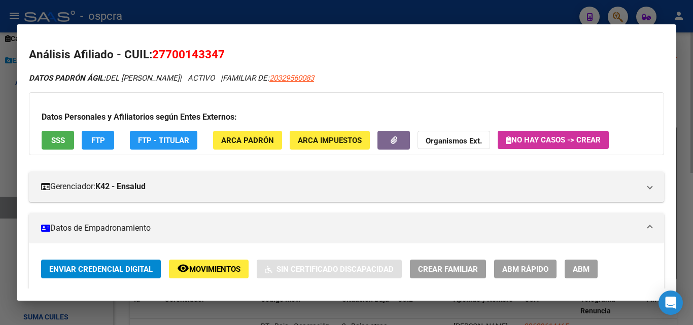
click at [269, 79] on span "20329560083" at bounding box center [291, 78] width 45 height 9
type textarea "20329560083"
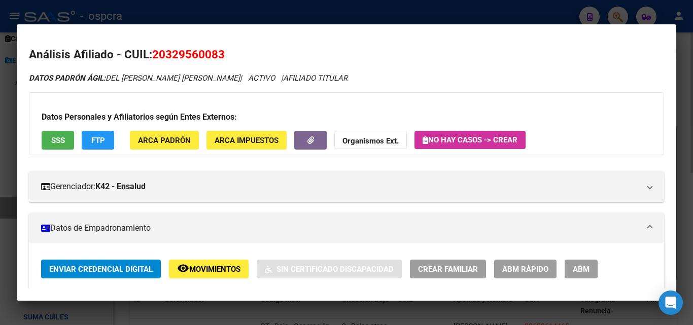
drag, startPoint x: 167, startPoint y: 55, endPoint x: 222, endPoint y: 55, distance: 54.3
click at [222, 55] on span "20329560083" at bounding box center [188, 54] width 73 height 13
click at [240, 58] on h2 "Análisis Afiliado - CUIL: 20329560083" at bounding box center [346, 54] width 635 height 17
drag, startPoint x: 168, startPoint y: 54, endPoint x: 217, endPoint y: 55, distance: 49.2
click at [217, 55] on span "20329560083" at bounding box center [188, 54] width 73 height 13
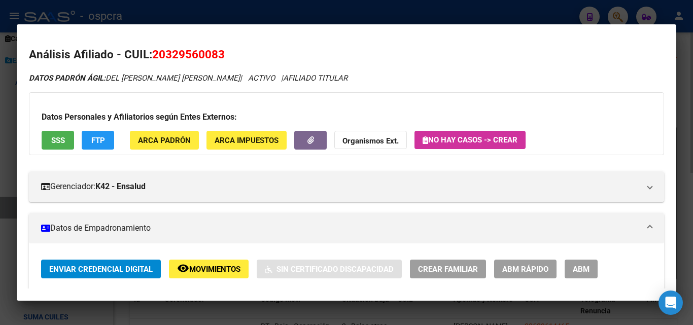
copy span "32956008"
click at [0, 171] on div at bounding box center [346, 162] width 693 height 325
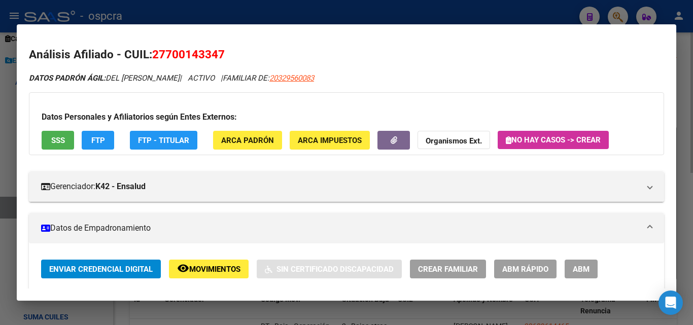
click at [0, 171] on div at bounding box center [346, 162] width 693 height 325
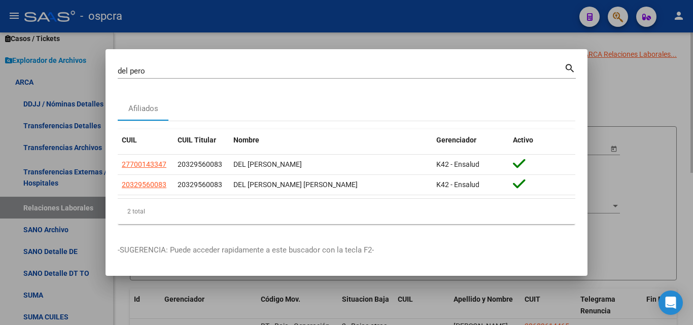
click at [0, 164] on div at bounding box center [346, 162] width 693 height 325
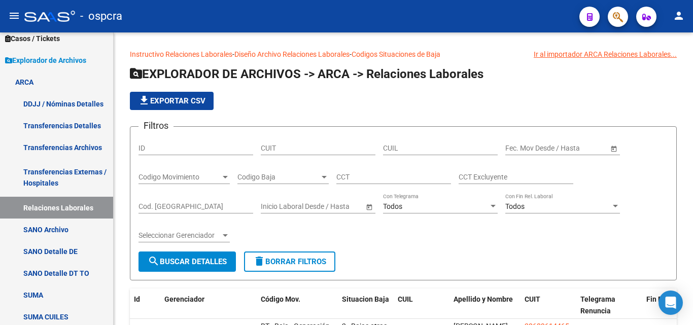
click at [614, 13] on icon "button" at bounding box center [618, 17] width 10 height 12
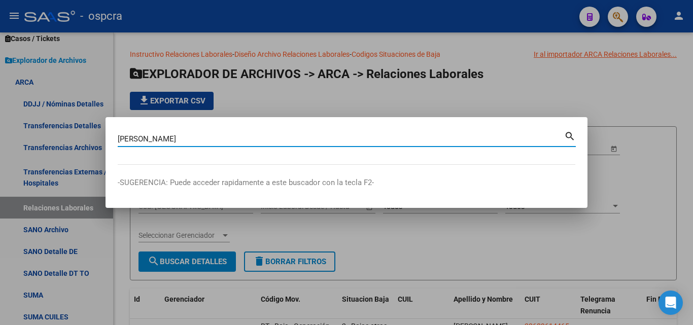
type input "[PERSON_NAME]"
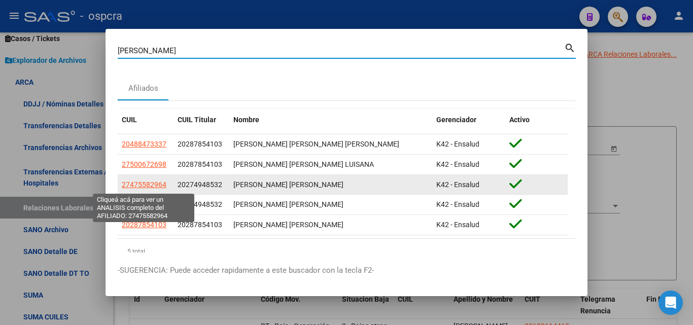
click at [146, 187] on span "27475582964" at bounding box center [144, 185] width 45 height 8
type textarea "27475582964"
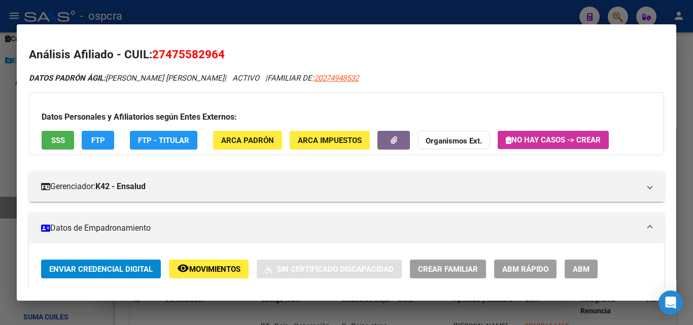
drag, startPoint x: 166, startPoint y: 55, endPoint x: 219, endPoint y: 52, distance: 52.8
click at [219, 52] on span "27475582964" at bounding box center [188, 54] width 73 height 13
copy span "47558296"
